Goal: Obtain resource: Download file/media

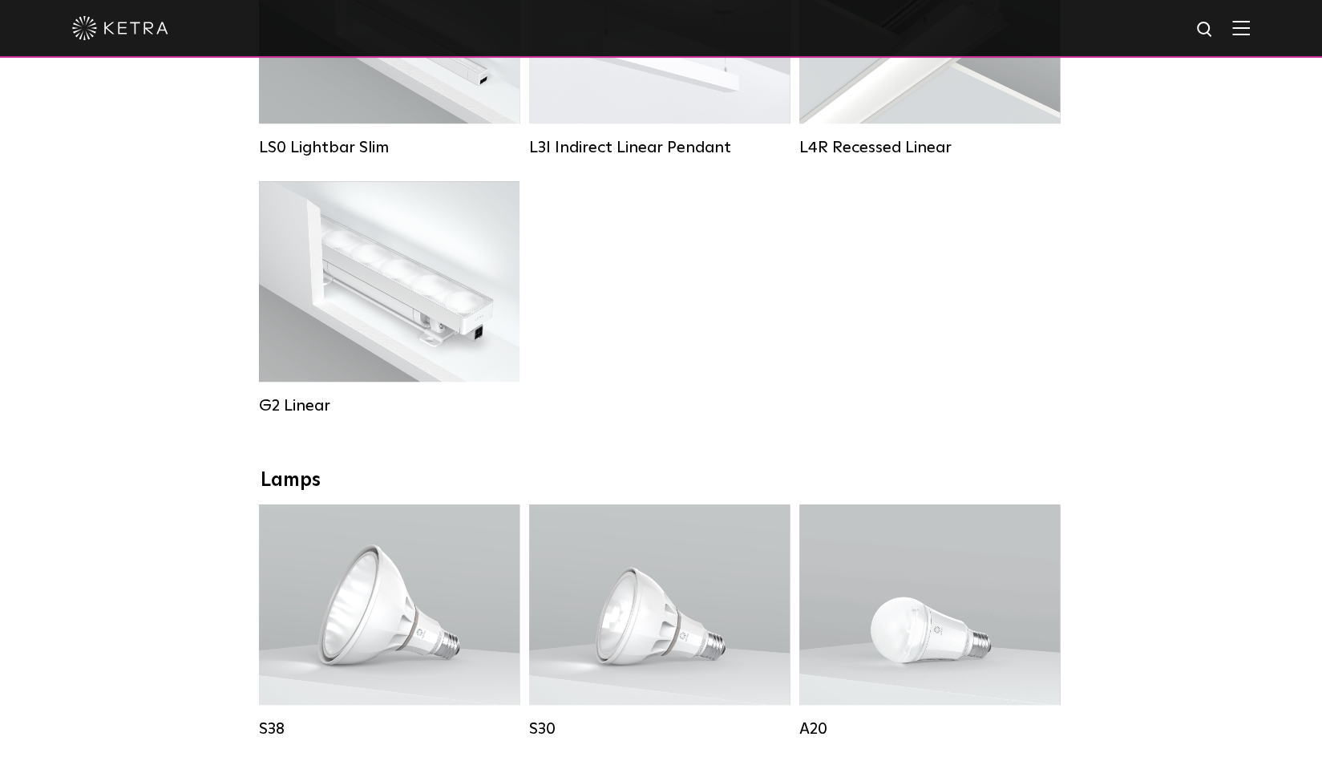
scroll to position [755, 0]
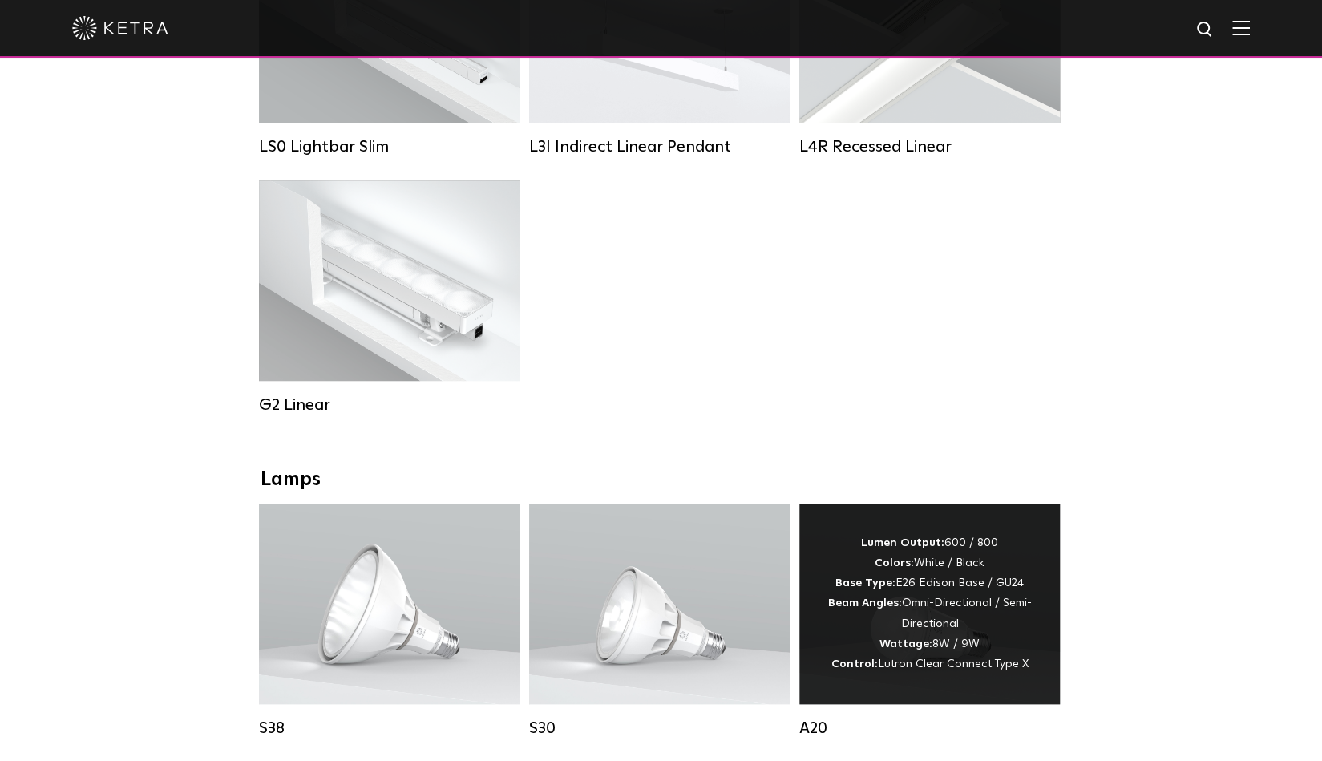
click at [930, 644] on div "Lumen Output: 600 / 800 Colors: White / Black Base Type: E26 Edison Base / GU24…" at bounding box center [930, 603] width 213 height 141
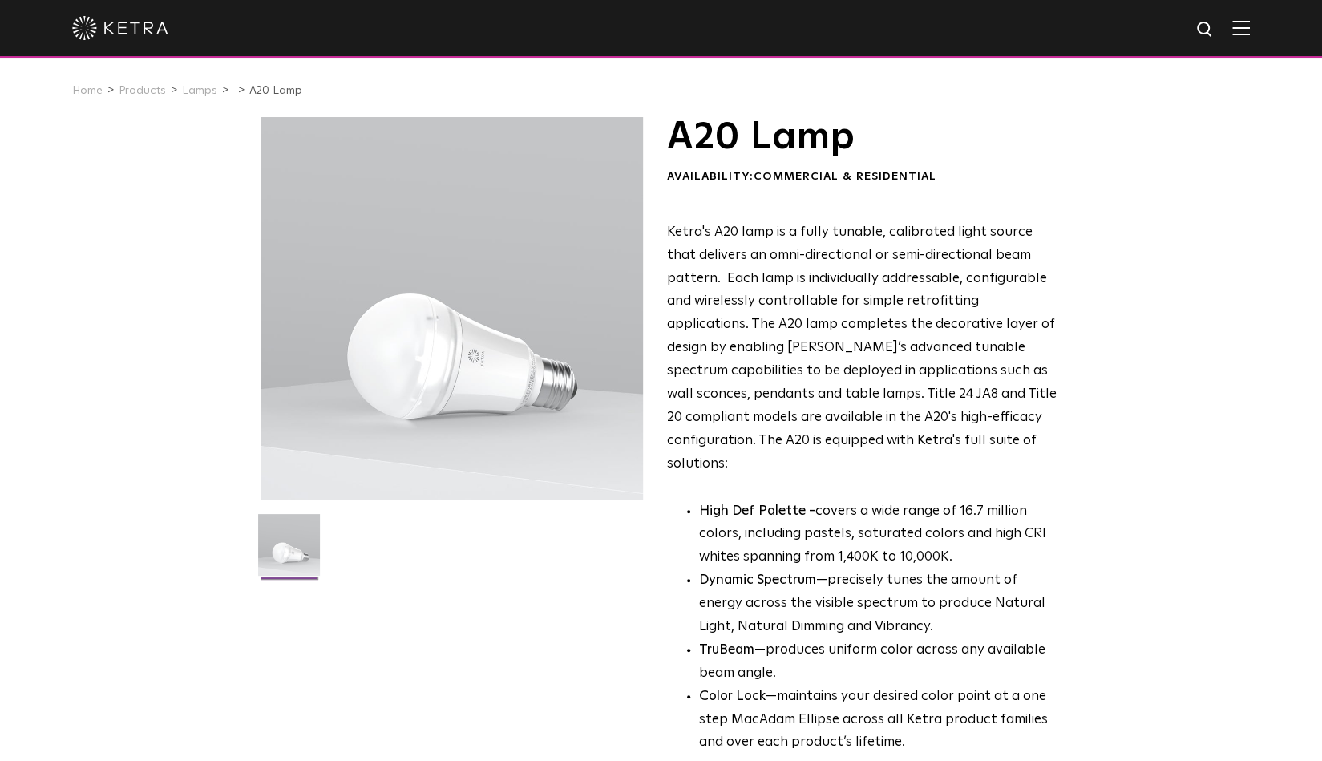
drag, startPoint x: 537, startPoint y: 453, endPoint x: 551, endPoint y: 378, distance: 76.6
click at [551, 378] on div at bounding box center [452, 308] width 383 height 383
click at [191, 95] on link "Lamps" at bounding box center [199, 90] width 35 height 11
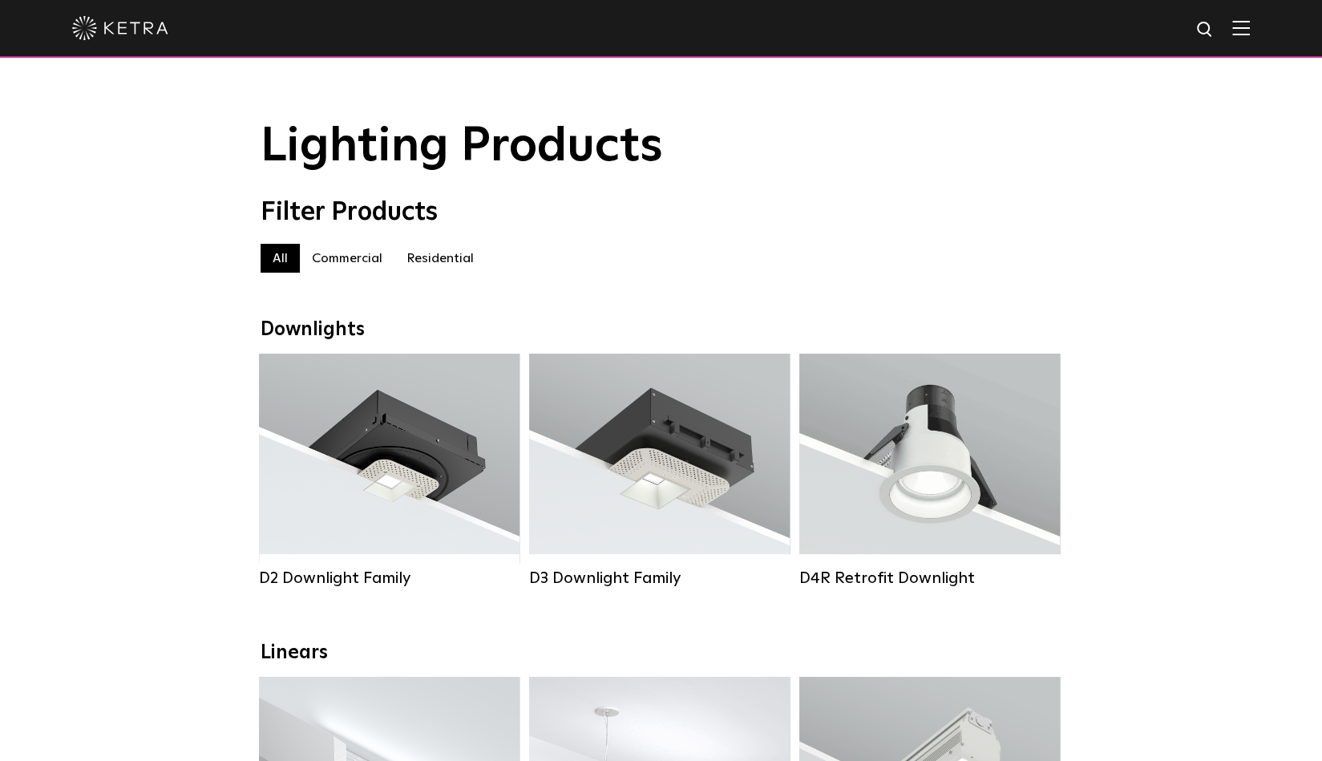
click at [358, 263] on label "Commercial" at bounding box center [347, 258] width 95 height 29
click at [431, 259] on label "Residential" at bounding box center [440, 258] width 91 height 29
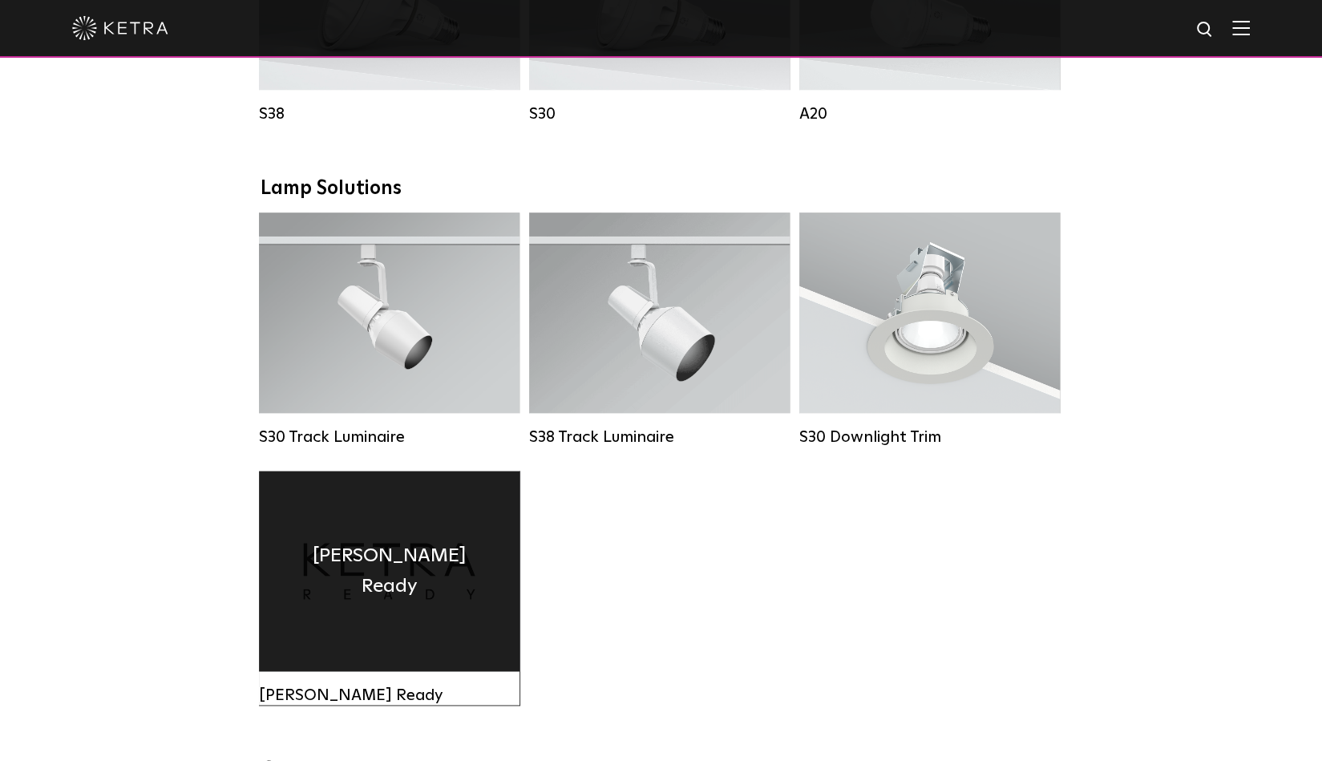
scroll to position [1110, 0]
click at [433, 618] on div "Ketra Ready" at bounding box center [389, 572] width 261 height 200
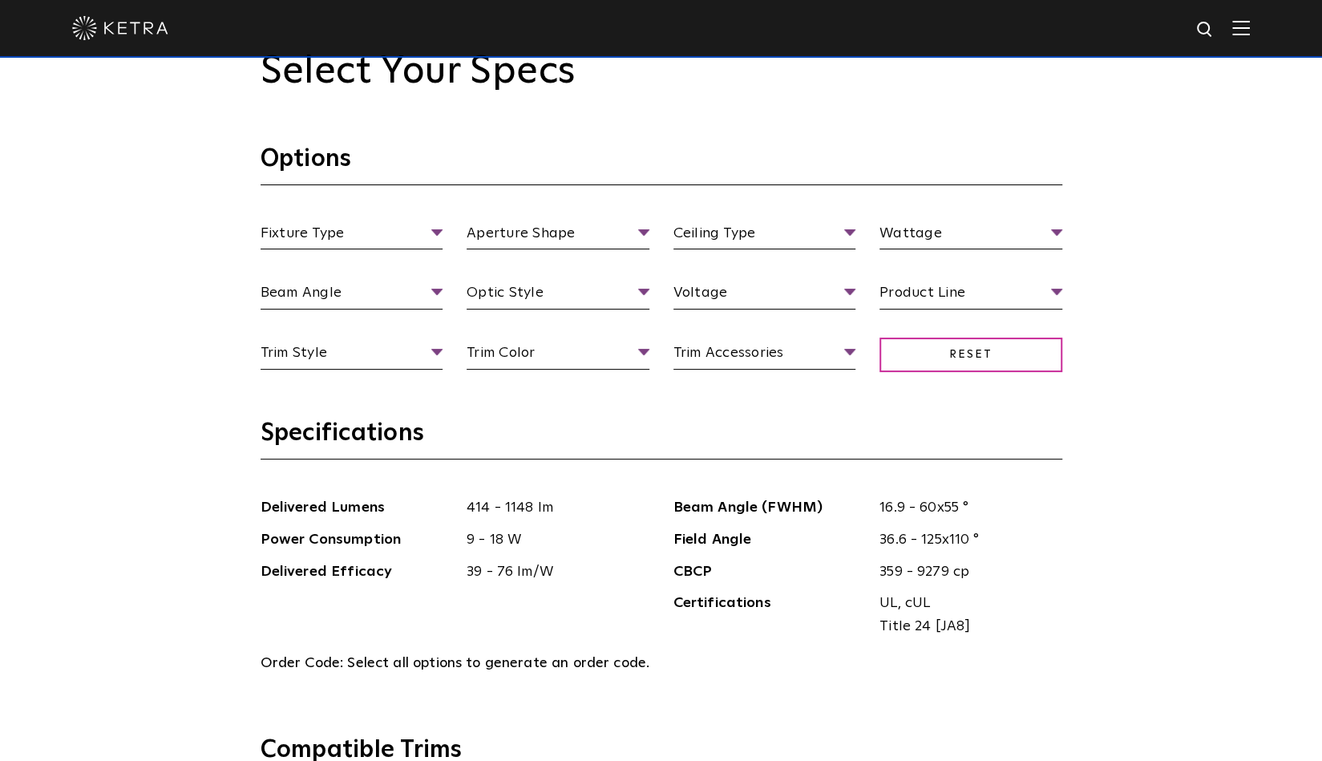
scroll to position [1593, 0]
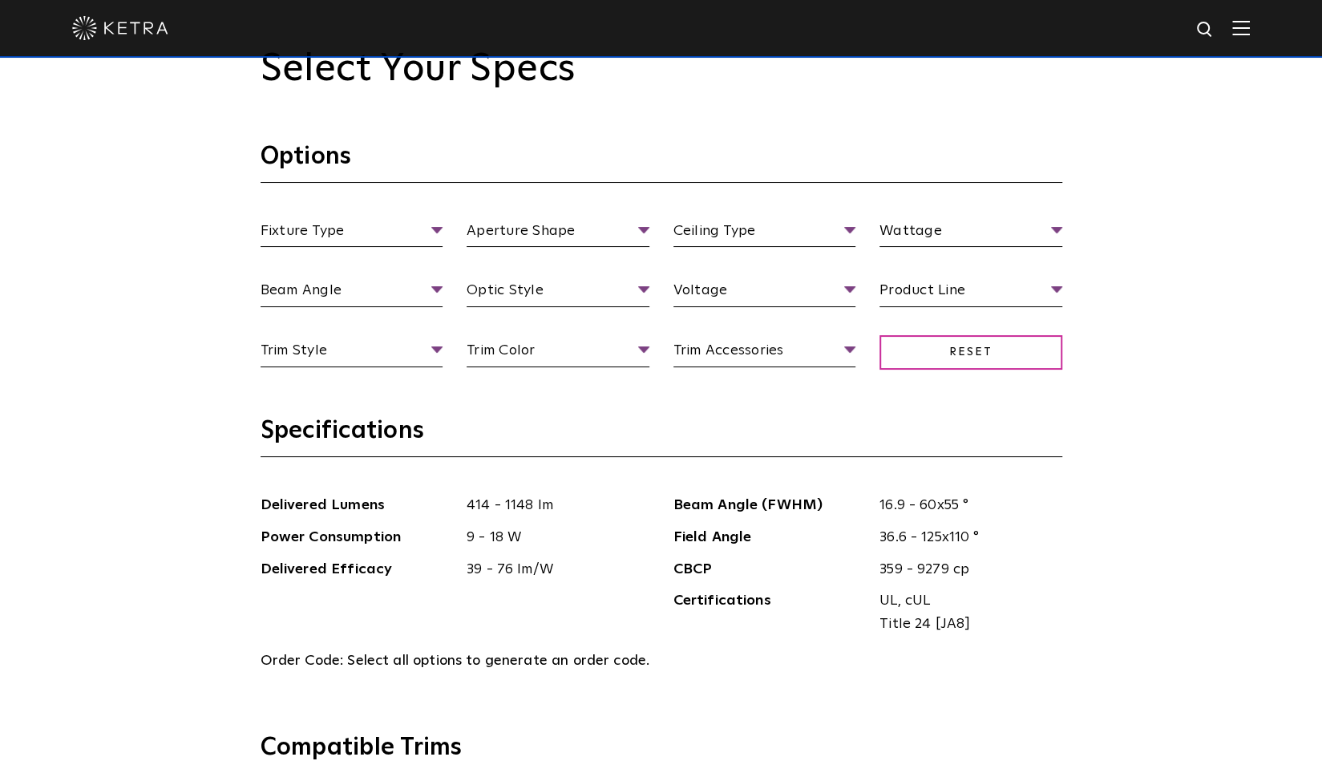
click at [351, 217] on section "Options Fixture Type Fixture Type Adjustable Fixed Wall Wash Aperture Shape Ape…" at bounding box center [662, 278] width 802 height 274
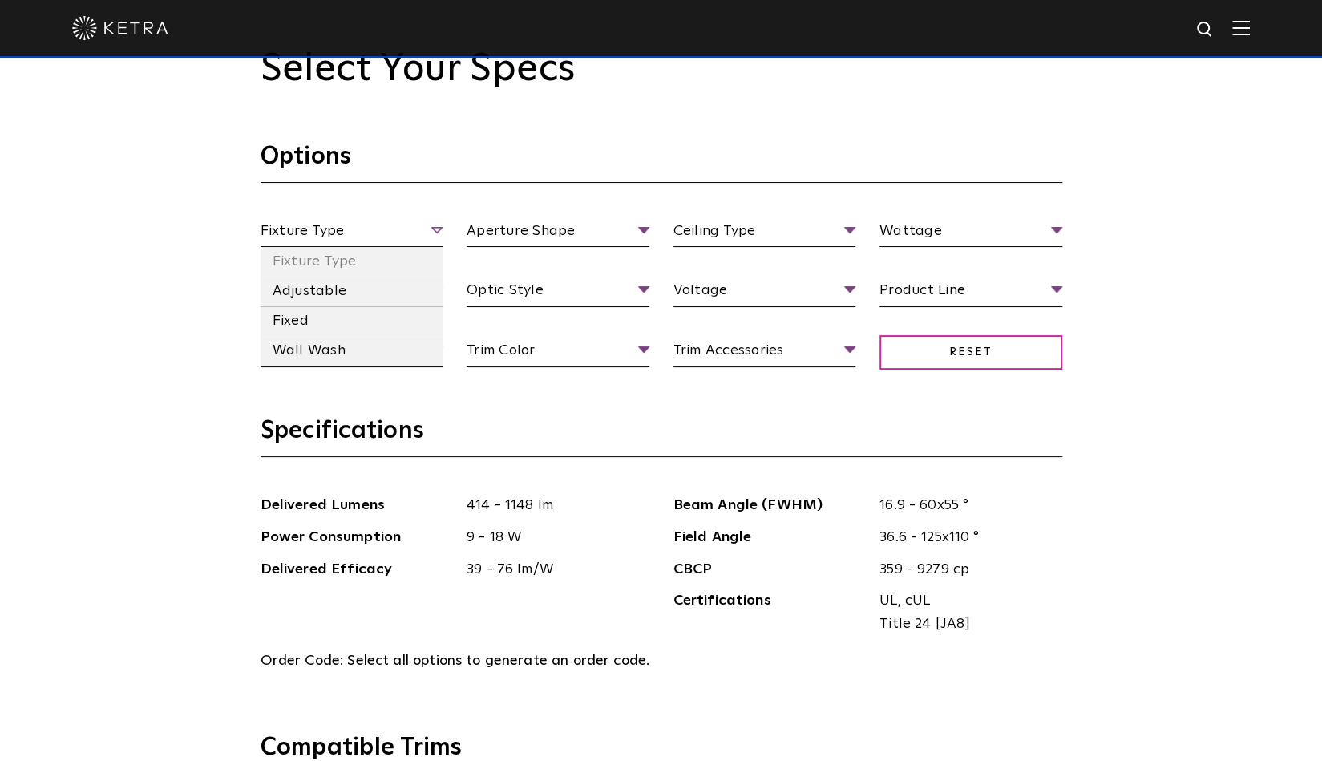
click at [343, 225] on span "Fixture Type" at bounding box center [352, 234] width 183 height 28
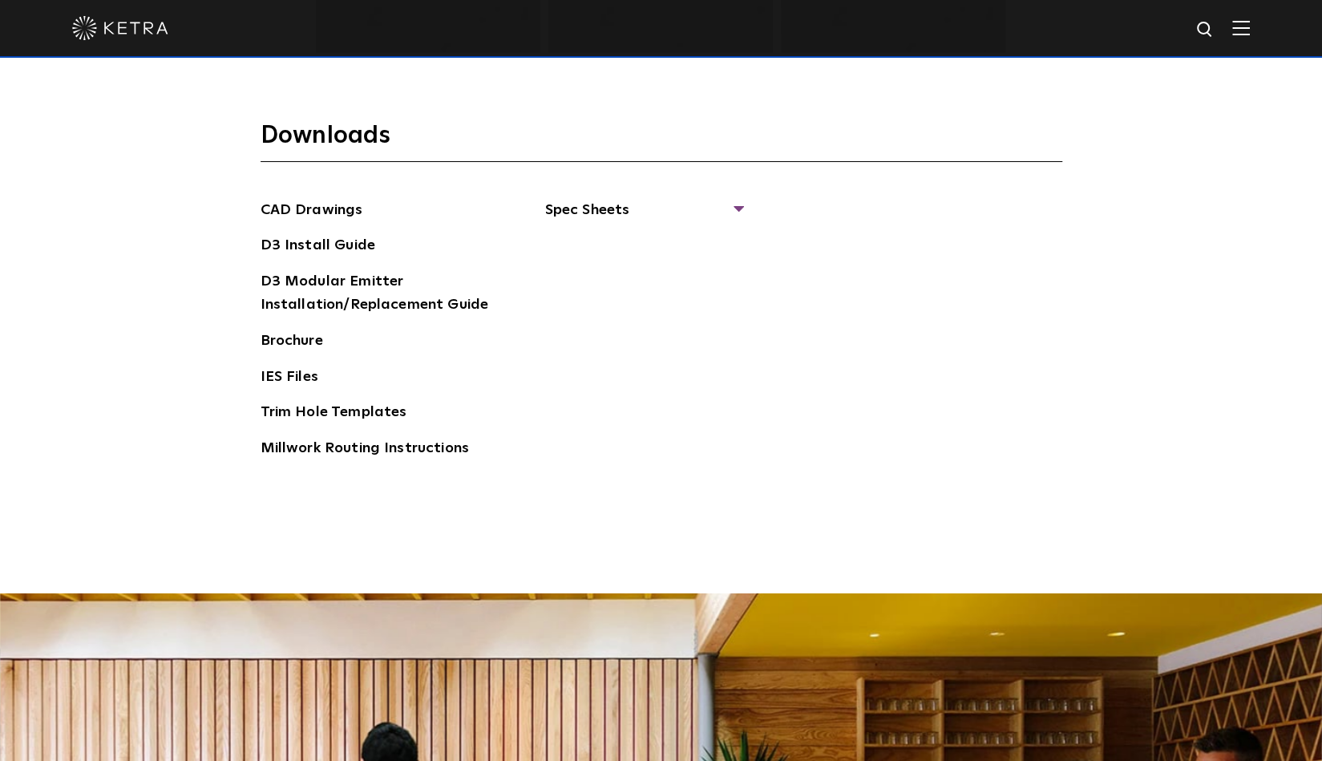
scroll to position [2577, 0]
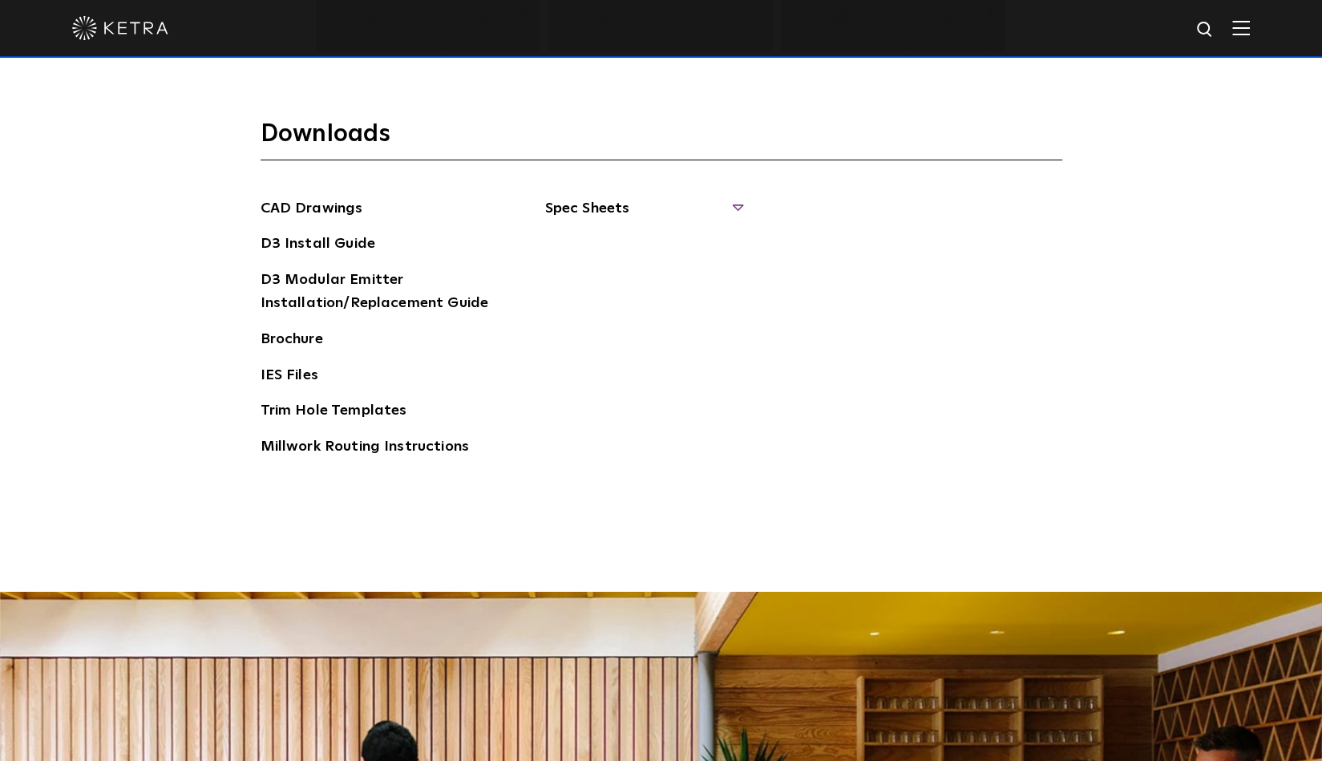
click at [601, 205] on span "Spec Sheets" at bounding box center [643, 214] width 196 height 35
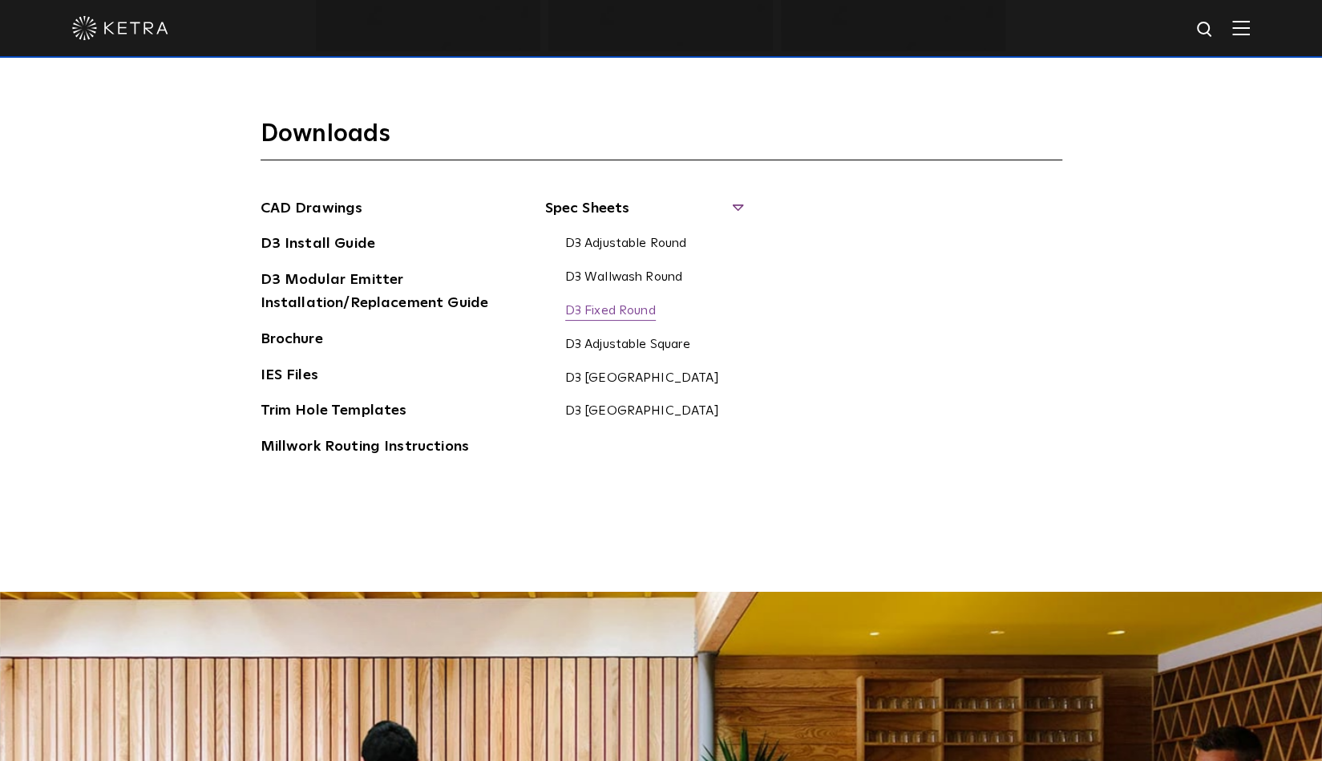
click at [618, 306] on link "D3 Fixed Round" at bounding box center [610, 312] width 91 height 18
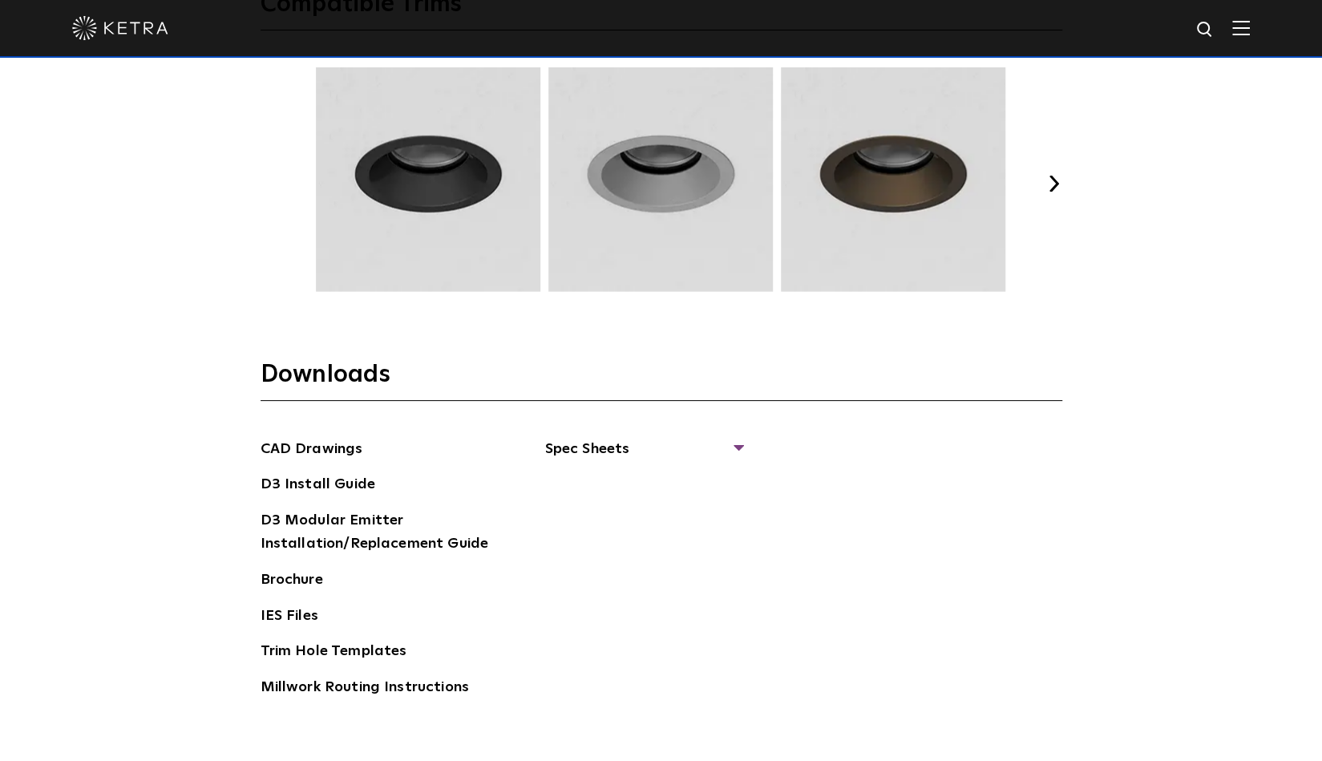
scroll to position [2347, 0]
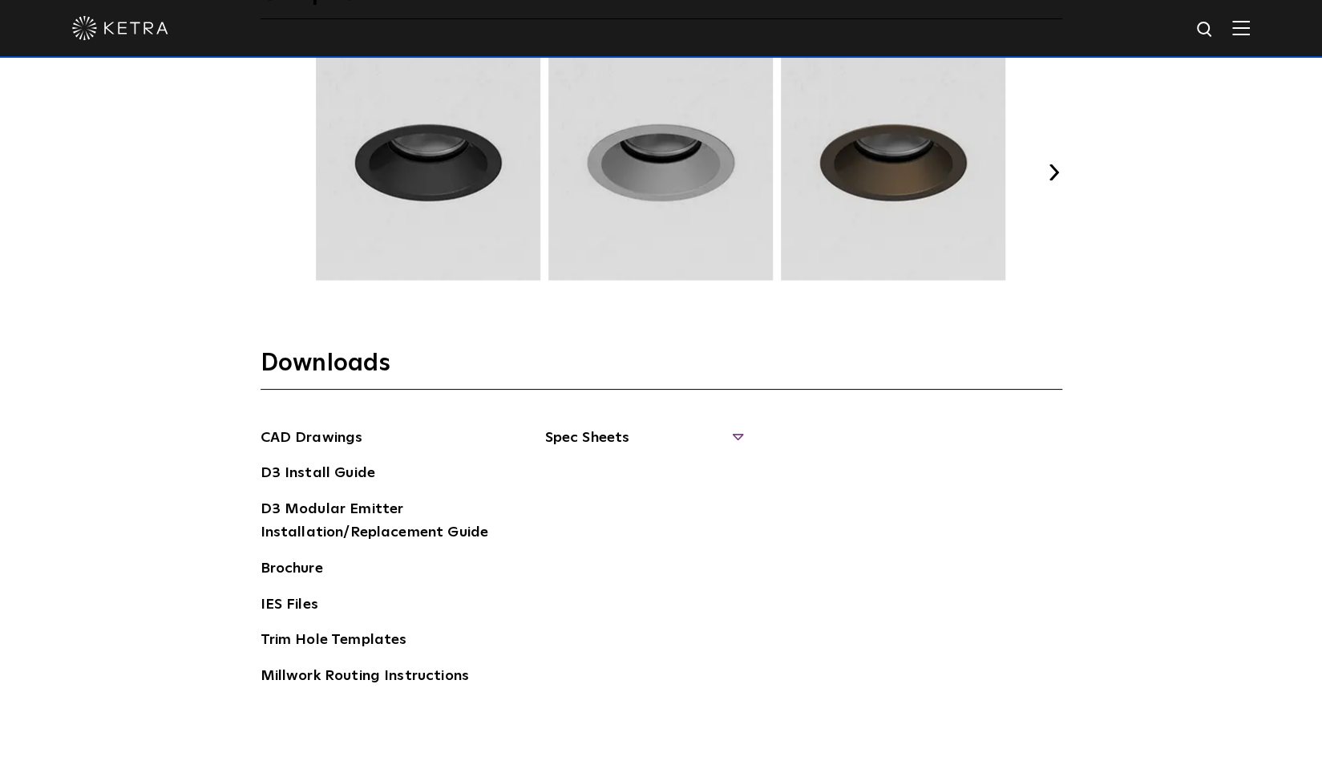
click at [597, 434] on span "Spec Sheets" at bounding box center [643, 444] width 196 height 35
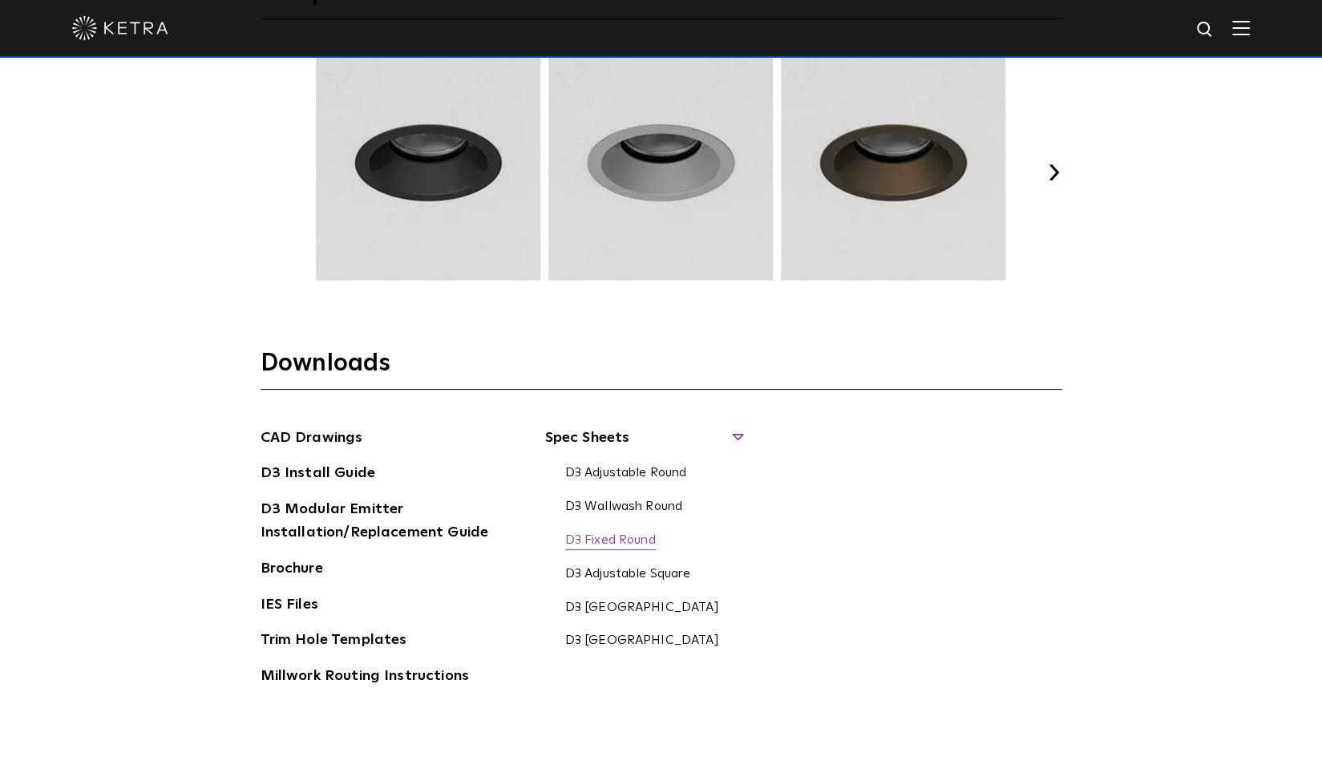
click at [621, 533] on link "D3 Fixed Round" at bounding box center [610, 542] width 91 height 18
